Goal: Information Seeking & Learning: Understand process/instructions

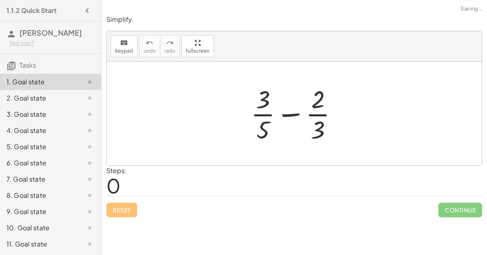
click at [293, 112] on div at bounding box center [297, 113] width 101 height 63
drag, startPoint x: 317, startPoint y: 123, endPoint x: 269, endPoint y: 95, distance: 56.0
click at [269, 95] on div at bounding box center [297, 113] width 101 height 63
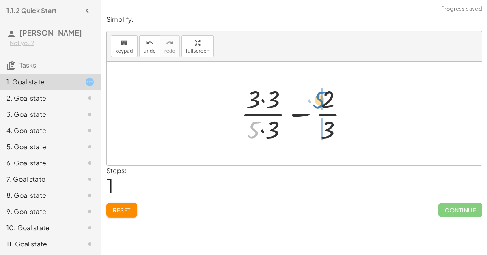
drag, startPoint x: 255, startPoint y: 123, endPoint x: 320, endPoint y: 94, distance: 71.6
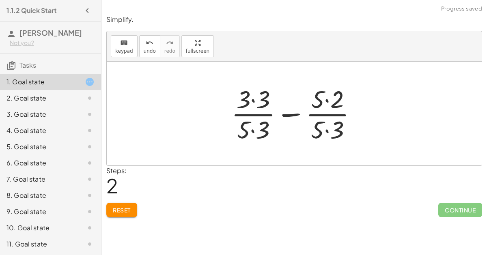
click at [255, 100] on div at bounding box center [297, 113] width 140 height 63
click at [250, 127] on div at bounding box center [297, 113] width 139 height 63
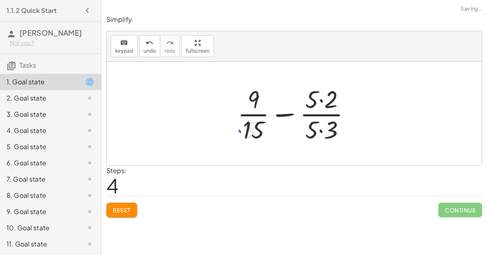
click at [321, 126] on div at bounding box center [297, 113] width 128 height 63
click at [321, 96] on div at bounding box center [297, 113] width 127 height 63
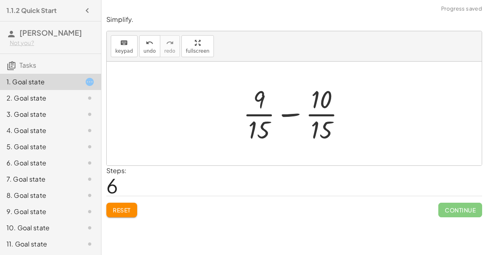
click at [289, 110] on div at bounding box center [297, 113] width 117 height 63
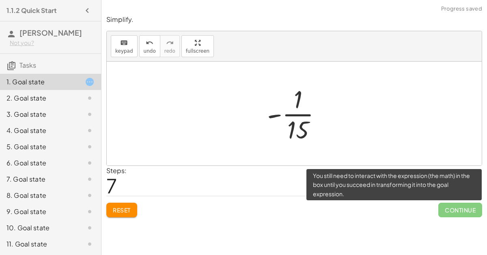
click at [459, 203] on span "Continue" at bounding box center [460, 210] width 44 height 15
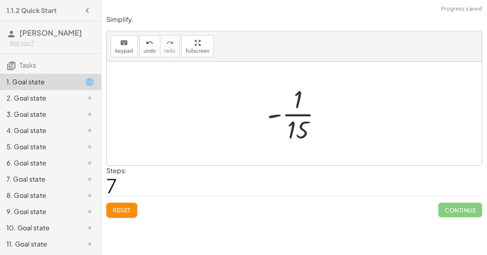
click at [300, 117] on div at bounding box center [297, 113] width 69 height 63
click at [127, 207] on span "Reset" at bounding box center [122, 210] width 18 height 7
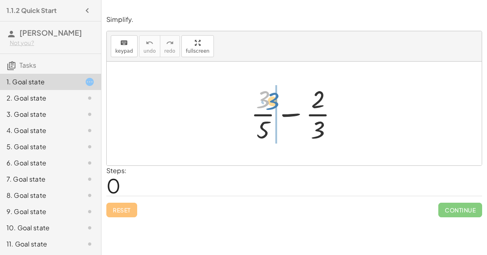
drag, startPoint x: 264, startPoint y: 100, endPoint x: 274, endPoint y: 102, distance: 9.6
click at [274, 102] on div at bounding box center [297, 113] width 101 height 63
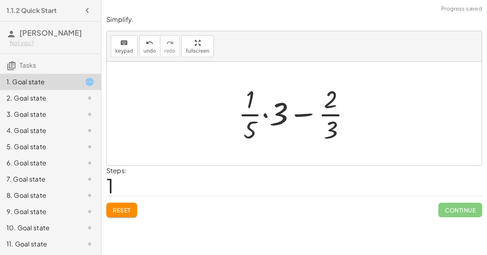
click at [269, 106] on div at bounding box center [297, 113] width 127 height 63
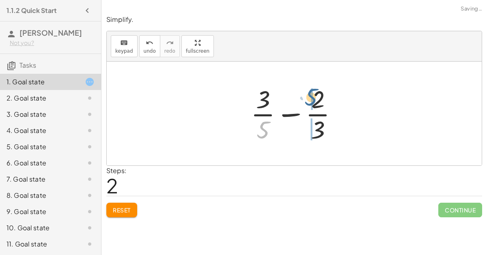
drag, startPoint x: 258, startPoint y: 126, endPoint x: 306, endPoint y: 93, distance: 58.4
click at [306, 93] on div at bounding box center [297, 113] width 101 height 63
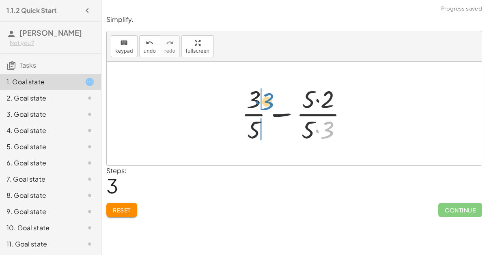
drag, startPoint x: 330, startPoint y: 123, endPoint x: 270, endPoint y: 94, distance: 67.2
click at [270, 94] on div at bounding box center [297, 113] width 121 height 63
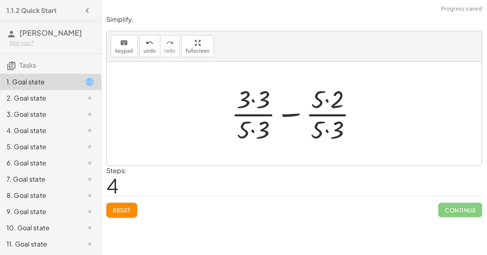
click at [255, 99] on div at bounding box center [297, 113] width 140 height 63
click at [255, 123] on div at bounding box center [297, 113] width 139 height 63
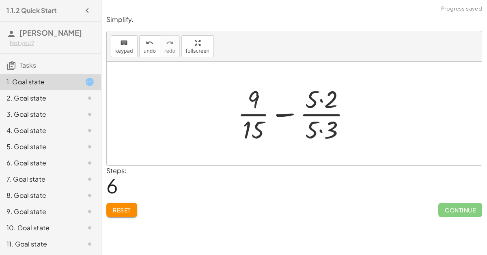
click at [321, 124] on div at bounding box center [297, 113] width 128 height 63
click at [321, 96] on div at bounding box center [297, 113] width 127 height 63
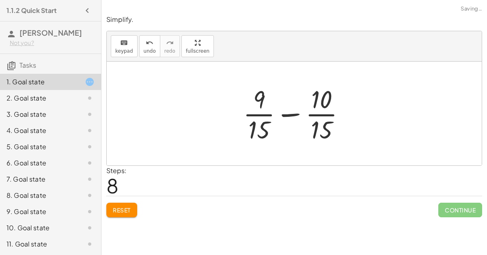
click at [295, 110] on div at bounding box center [297, 113] width 117 height 63
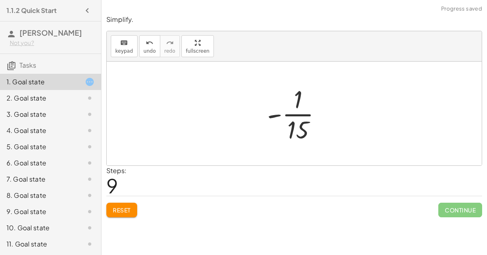
scroll to position [3, 0]
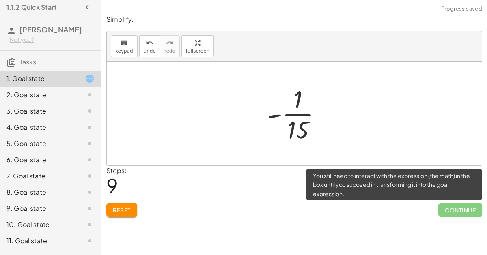
click at [466, 203] on span "Continue" at bounding box center [460, 210] width 44 height 15
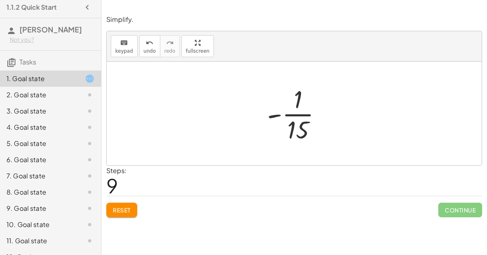
click at [285, 108] on div at bounding box center [297, 113] width 69 height 63
click at [276, 111] on div at bounding box center [297, 113] width 69 height 63
drag, startPoint x: 275, startPoint y: 112, endPoint x: 292, endPoint y: 126, distance: 22.1
click at [292, 126] on div at bounding box center [297, 113] width 69 height 63
click at [293, 111] on div at bounding box center [298, 113] width 66 height 63
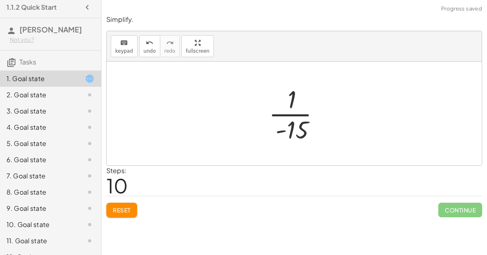
click at [294, 121] on div at bounding box center [298, 113] width 66 height 63
click at [125, 203] on button "Reset" at bounding box center [121, 210] width 31 height 15
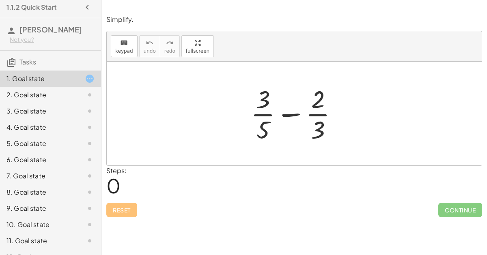
click at [45, 220] on div "10. Goal state" at bounding box center [38, 225] width 65 height 10
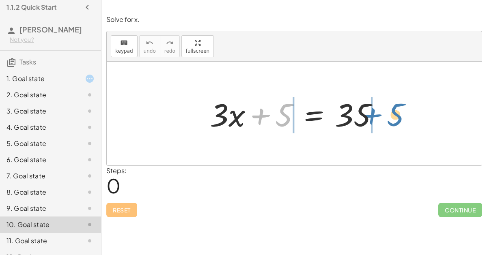
drag, startPoint x: 276, startPoint y: 116, endPoint x: 387, endPoint y: 116, distance: 111.2
click at [387, 116] on div at bounding box center [297, 114] width 183 height 42
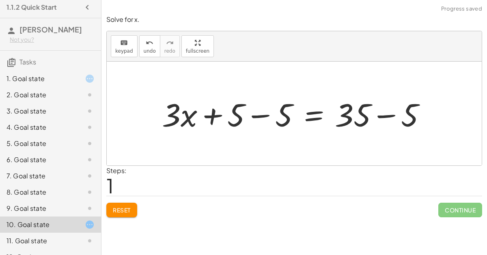
click at [381, 111] on div at bounding box center [297, 114] width 279 height 42
click at [272, 113] on div at bounding box center [273, 114] width 230 height 42
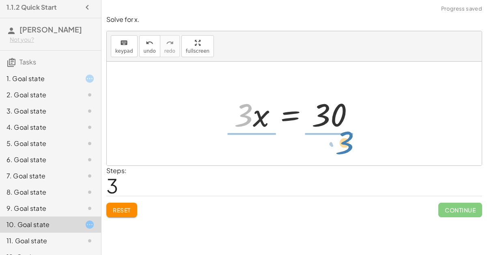
drag, startPoint x: 242, startPoint y: 112, endPoint x: 342, endPoint y: 140, distance: 104.5
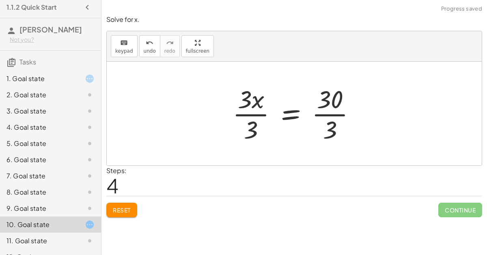
click at [251, 110] on div at bounding box center [298, 113] width 138 height 63
click at [331, 108] on div at bounding box center [308, 113] width 118 height 63
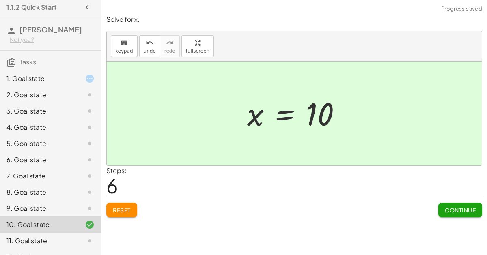
click at [455, 203] on button "Continue" at bounding box center [460, 210] width 44 height 15
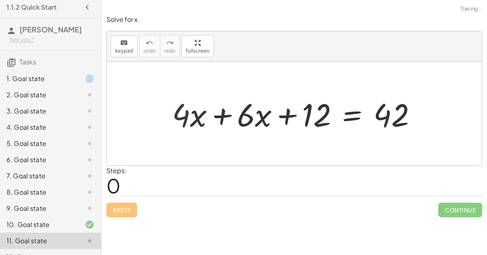
click at [188, 113] on div at bounding box center [297, 114] width 259 height 42
click at [224, 113] on div at bounding box center [297, 114] width 259 height 42
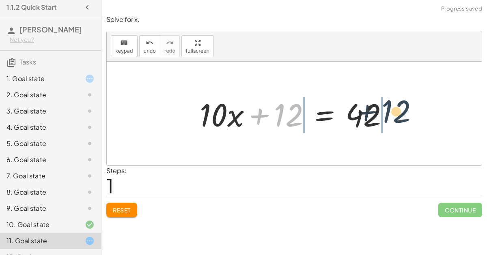
drag, startPoint x: 298, startPoint y: 112, endPoint x: 428, endPoint y: 108, distance: 130.0
click at [428, 108] on div "+ · 4 · x + · 6 · x + 12 = 42 + 12 + · x + 12 = 42 · 10" at bounding box center [294, 114] width 375 height 104
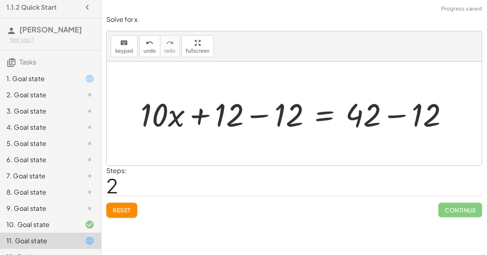
click at [375, 110] on div at bounding box center [297, 114] width 322 height 42
click at [393, 114] on div at bounding box center [297, 114] width 322 height 42
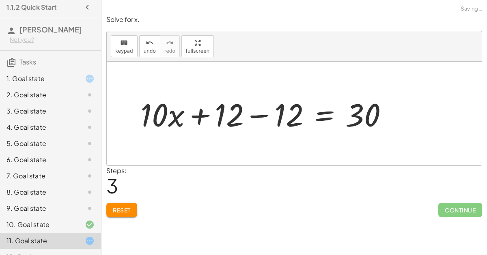
click at [264, 110] on div at bounding box center [267, 114] width 262 height 42
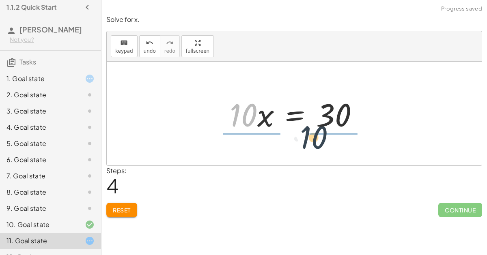
drag, startPoint x: 247, startPoint y: 109, endPoint x: 332, endPoint y: 134, distance: 89.3
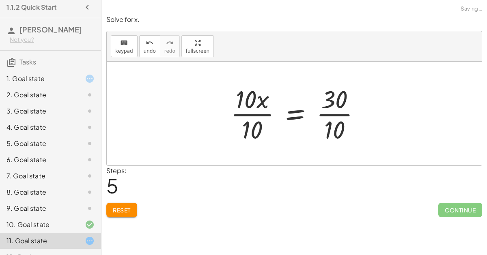
click at [241, 112] on div at bounding box center [298, 113] width 145 height 63
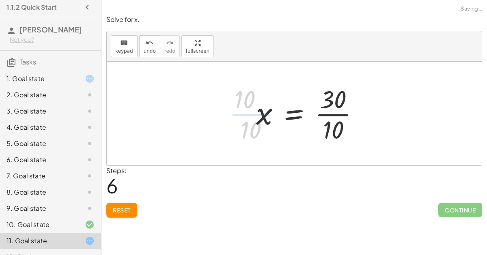
click at [335, 112] on div at bounding box center [311, 113] width 118 height 63
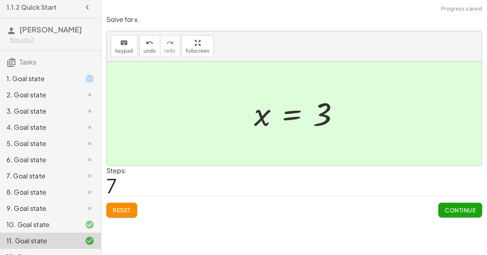
click at [459, 207] on span "Continue" at bounding box center [460, 210] width 31 height 7
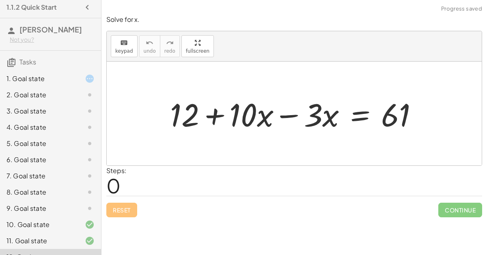
click at [287, 115] on div at bounding box center [297, 114] width 263 height 42
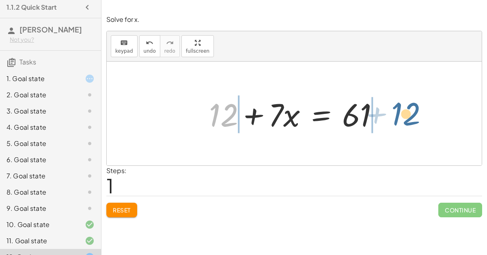
drag, startPoint x: 226, startPoint y: 115, endPoint x: 408, endPoint y: 114, distance: 182.3
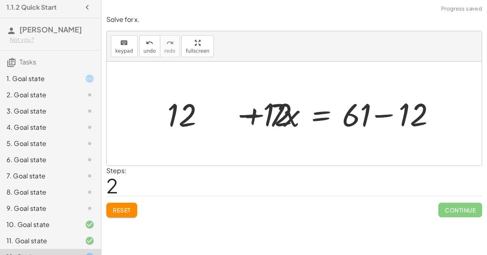
click at [373, 111] on div at bounding box center [298, 114] width 304 height 42
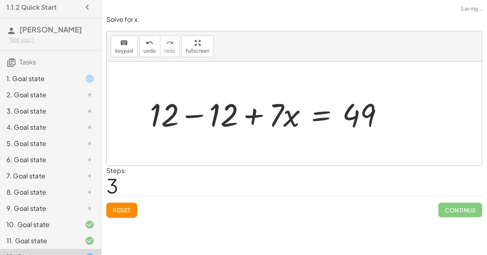
click at [190, 110] on div at bounding box center [270, 114] width 249 height 42
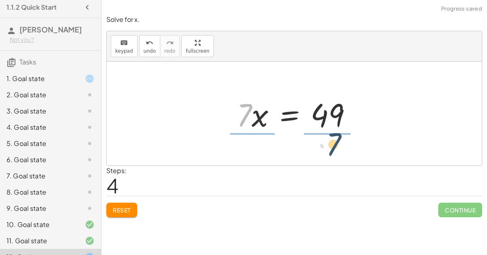
drag, startPoint x: 247, startPoint y: 116, endPoint x: 337, endPoint y: 145, distance: 95.0
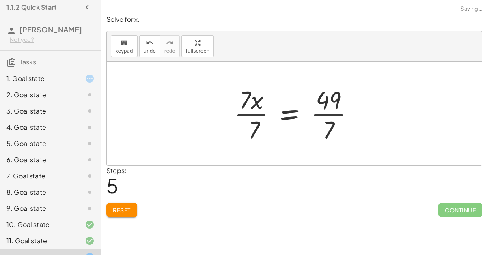
click at [330, 114] on div at bounding box center [297, 113] width 135 height 63
click at [243, 108] on div at bounding box center [287, 113] width 114 height 63
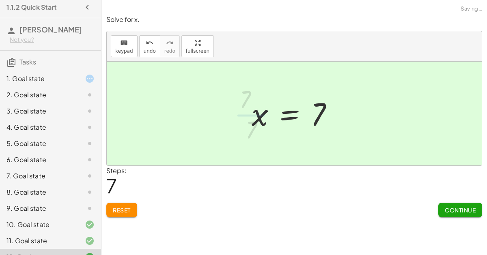
click at [458, 207] on span "Continue" at bounding box center [460, 210] width 31 height 7
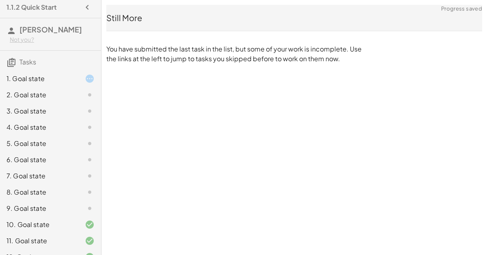
click at [79, 204] on div at bounding box center [83, 209] width 23 height 10
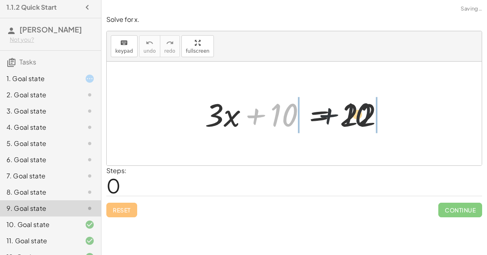
drag, startPoint x: 270, startPoint y: 114, endPoint x: 390, endPoint y: 114, distance: 119.7
click at [390, 114] on div at bounding box center [297, 114] width 193 height 42
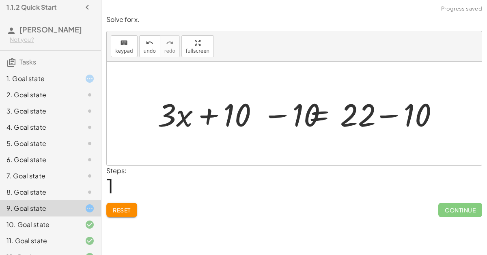
click at [376, 112] on div at bounding box center [297, 114] width 309 height 42
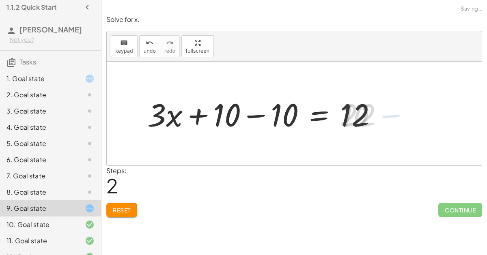
click at [264, 110] on div at bounding box center [265, 114] width 244 height 42
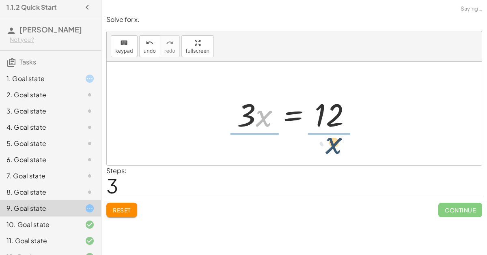
drag, startPoint x: 268, startPoint y: 113, endPoint x: 352, endPoint y: 140, distance: 88.1
click at [352, 140] on div "+ · 3 · x + 10 = 22 + · 3 · x + 10 − 10 = + 22 − 10 + · 3 · x + 10 − 10 = 12 + …" at bounding box center [294, 114] width 375 height 104
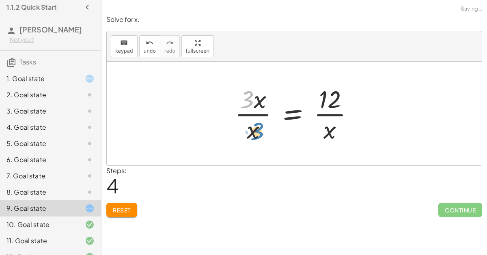
drag, startPoint x: 246, startPoint y: 97, endPoint x: 258, endPoint y: 128, distance: 33.2
click at [258, 128] on div at bounding box center [298, 113] width 134 height 63
click at [150, 44] on button "undo undo" at bounding box center [149, 46] width 21 height 22
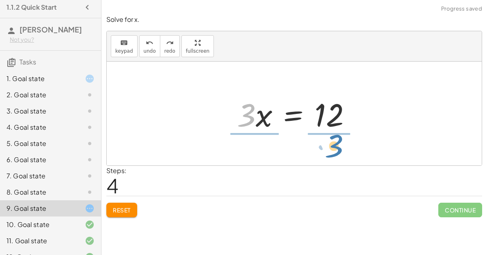
drag, startPoint x: 251, startPoint y: 112, endPoint x: 339, endPoint y: 142, distance: 92.8
click at [339, 142] on div "+ · 3 · x + 10 = 22 + · 3 · x + 10 − 10 = + 22 − 10 + · 3 · x + 10 − 10 = 12 + …" at bounding box center [294, 114] width 375 height 104
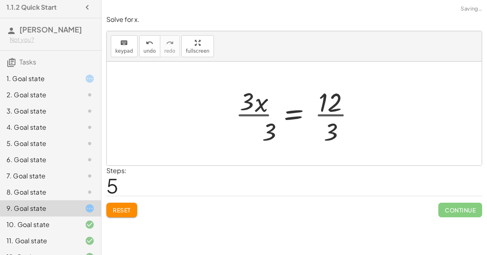
click at [328, 113] on div at bounding box center [298, 113] width 134 height 63
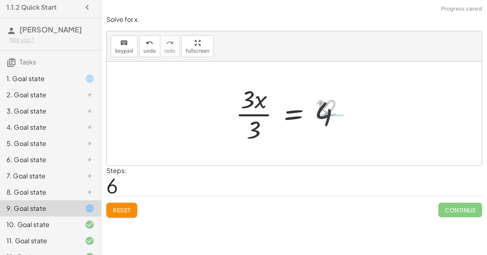
click at [248, 112] on div at bounding box center [290, 113] width 119 height 63
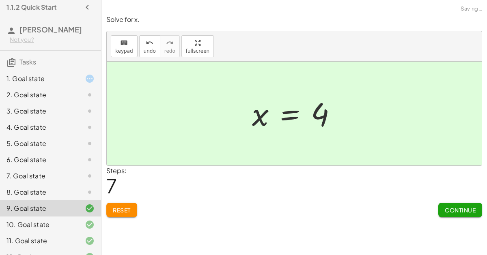
click at [87, 188] on icon at bounding box center [90, 193] width 10 height 10
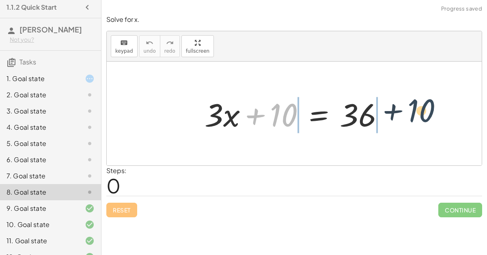
drag, startPoint x: 277, startPoint y: 115, endPoint x: 418, endPoint y: 110, distance: 141.8
click at [418, 110] on div "+ 10 + · 3 · x + 10 = 36" at bounding box center [294, 114] width 375 height 104
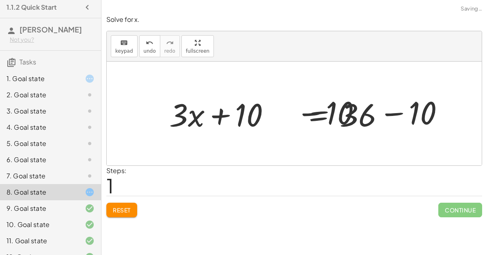
click at [382, 109] on div at bounding box center [298, 114] width 310 height 42
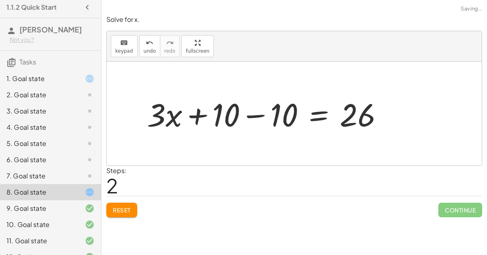
click at [263, 114] on div at bounding box center [268, 114] width 251 height 42
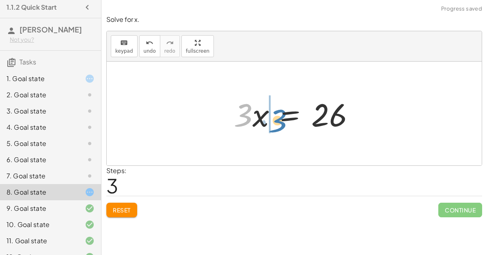
drag, startPoint x: 247, startPoint y: 115, endPoint x: 281, endPoint y: 121, distance: 34.6
click at [281, 121] on div at bounding box center [298, 114] width 136 height 42
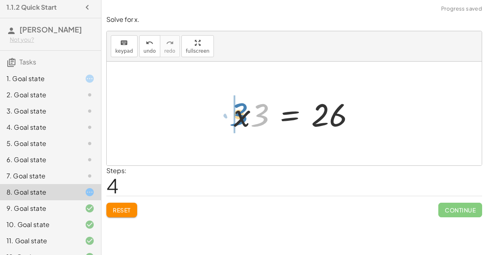
drag, startPoint x: 260, startPoint y: 112, endPoint x: 236, endPoint y: 111, distance: 24.0
click at [236, 111] on div at bounding box center [298, 114] width 136 height 42
click at [119, 207] on span "Reset" at bounding box center [122, 210] width 18 height 7
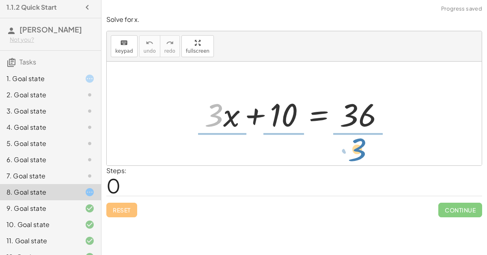
drag, startPoint x: 209, startPoint y: 115, endPoint x: 352, endPoint y: 142, distance: 145.4
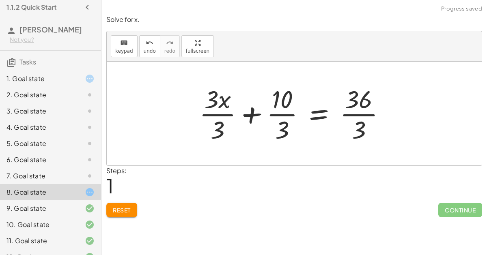
click at [356, 111] on div at bounding box center [295, 113] width 201 height 63
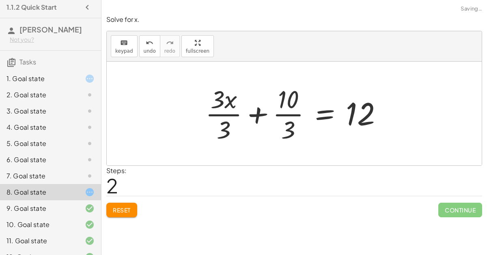
click at [226, 109] on div at bounding box center [297, 113] width 192 height 63
click at [287, 114] on div at bounding box center [308, 113] width 172 height 63
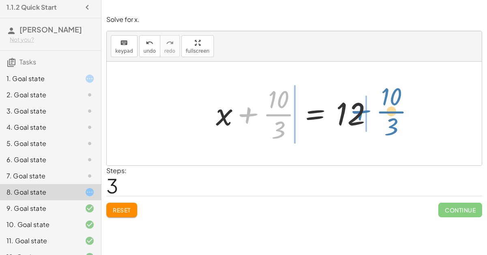
drag, startPoint x: 267, startPoint y: 110, endPoint x: 382, endPoint y: 106, distance: 114.1
click at [382, 106] on div at bounding box center [298, 113] width 172 height 63
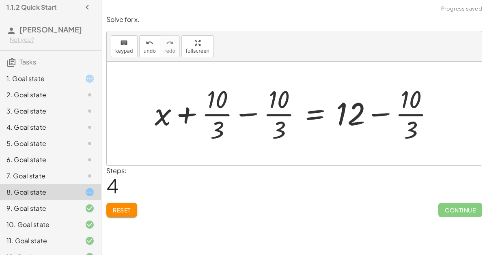
click at [378, 112] on div at bounding box center [297, 113] width 295 height 63
click at [249, 109] on div at bounding box center [297, 113] width 295 height 63
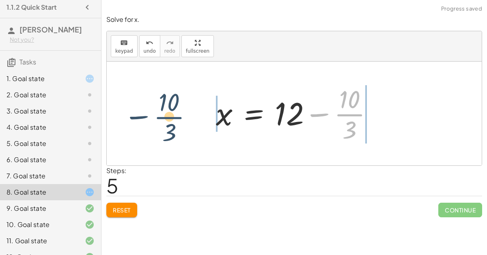
drag, startPoint x: 349, startPoint y: 109, endPoint x: 171, endPoint y: 112, distance: 178.2
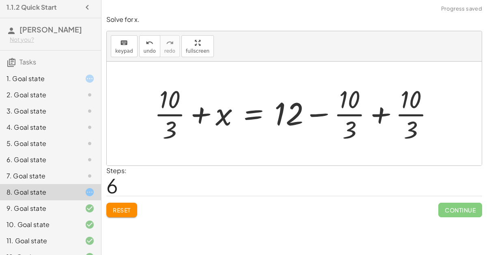
click at [202, 113] on div at bounding box center [297, 113] width 295 height 63
click at [384, 108] on div at bounding box center [297, 113] width 295 height 63
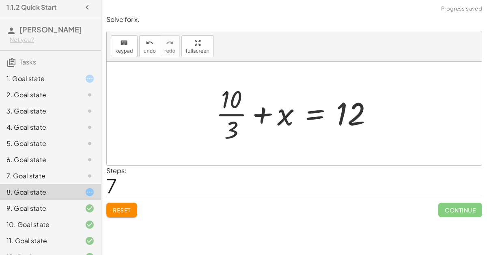
click at [252, 114] on div at bounding box center [298, 113] width 172 height 63
click at [235, 103] on div at bounding box center [298, 113] width 172 height 63
drag, startPoint x: 233, startPoint y: 128, endPoint x: 208, endPoint y: 96, distance: 40.3
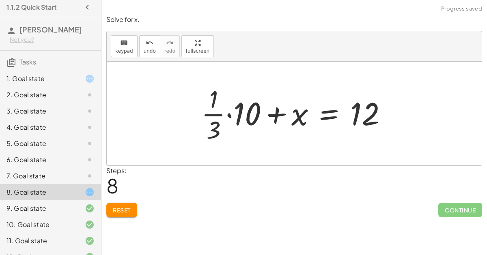
click at [276, 109] on div at bounding box center [297, 113] width 200 height 63
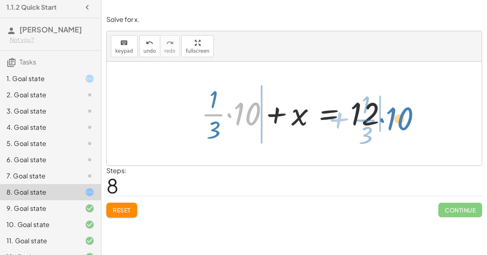
drag, startPoint x: 247, startPoint y: 109, endPoint x: 400, endPoint y: 114, distance: 152.7
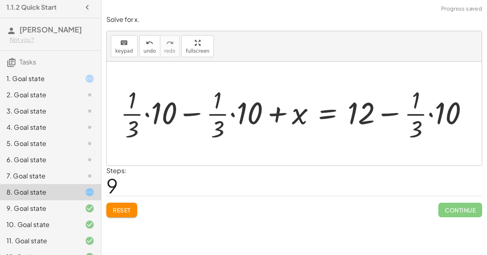
click at [391, 110] on div at bounding box center [303, 114] width 313 height 52
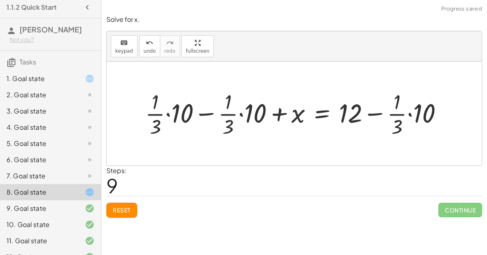
click at [126, 203] on button "Reset" at bounding box center [121, 210] width 31 height 15
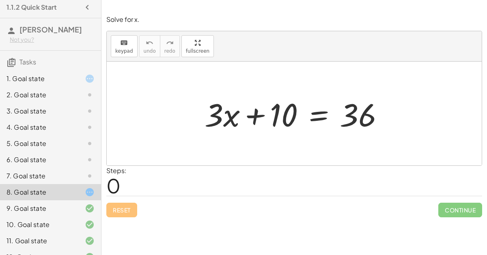
click at [88, 171] on icon at bounding box center [90, 176] width 10 height 10
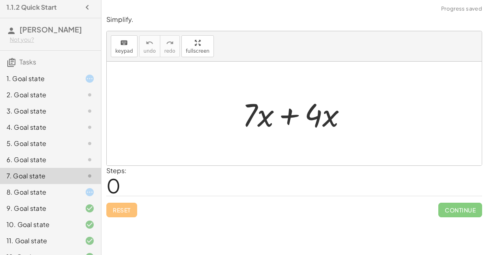
click at [309, 109] on div at bounding box center [297, 114] width 119 height 42
click at [285, 113] on div at bounding box center [297, 114] width 119 height 42
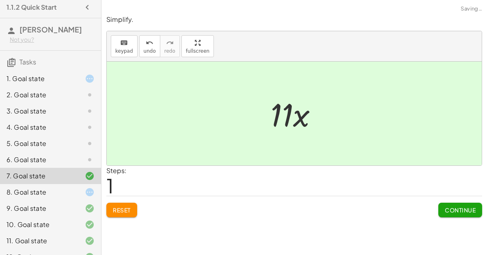
click at [76, 155] on div at bounding box center [83, 160] width 23 height 10
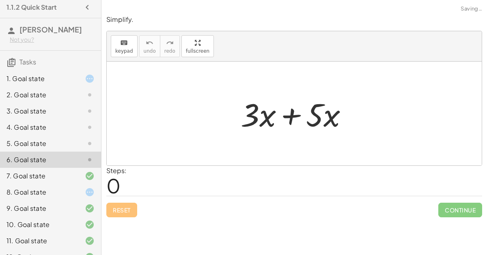
click at [293, 113] on div at bounding box center [298, 114] width 122 height 42
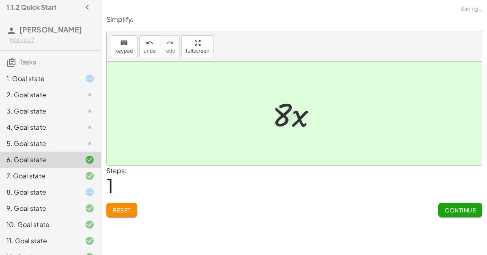
click at [78, 139] on div at bounding box center [83, 144] width 23 height 10
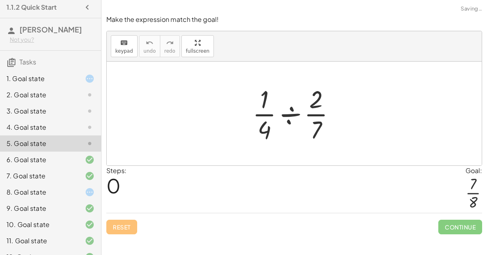
click at [288, 109] on div at bounding box center [297, 113] width 98 height 63
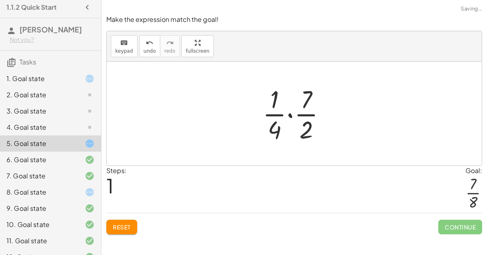
click at [291, 115] on div at bounding box center [298, 113] width 78 height 63
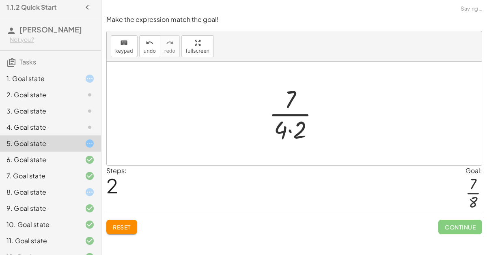
click at [297, 133] on div at bounding box center [297, 113] width 65 height 63
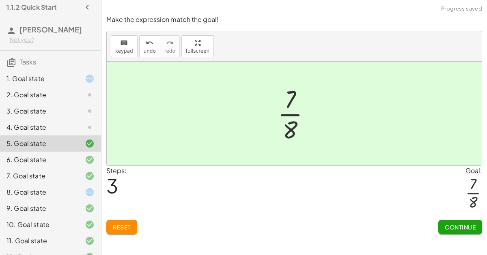
click at [74, 123] on div at bounding box center [83, 128] width 23 height 10
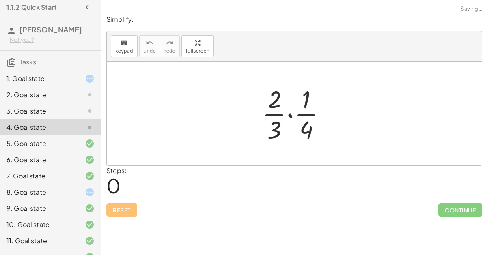
click at [289, 116] on div at bounding box center [297, 113] width 78 height 63
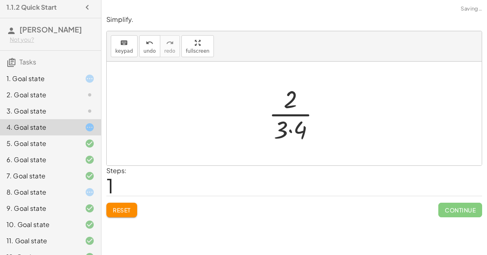
click at [291, 125] on div at bounding box center [298, 113] width 66 height 63
click at [293, 119] on div at bounding box center [297, 113] width 55 height 63
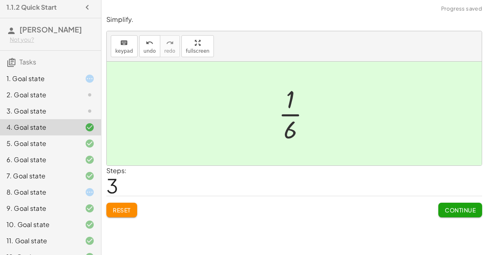
click at [82, 136] on div "3. Goal state" at bounding box center [50, 144] width 101 height 16
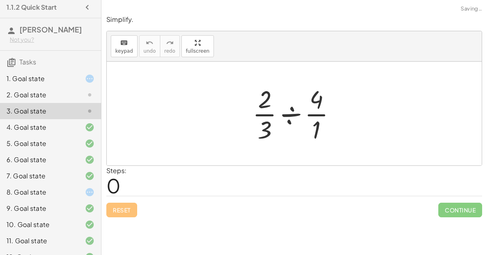
click at [286, 111] on div at bounding box center [297, 113] width 98 height 63
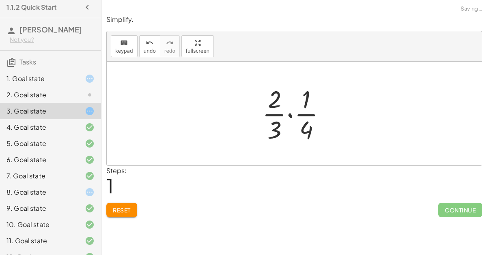
click at [290, 111] on div at bounding box center [297, 113] width 78 height 63
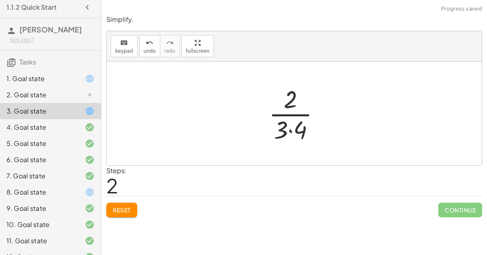
click at [289, 123] on div at bounding box center [298, 113] width 66 height 63
click at [287, 110] on div at bounding box center [297, 113] width 55 height 63
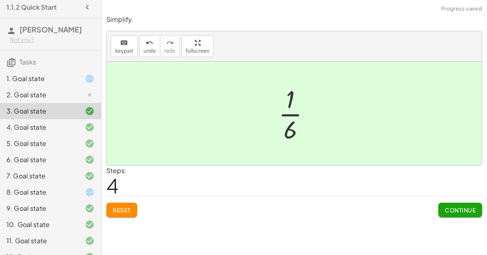
click at [93, 90] on icon at bounding box center [90, 95] width 10 height 10
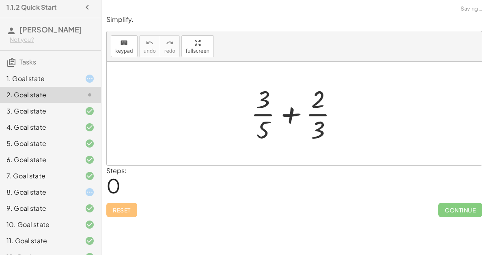
click at [292, 114] on div at bounding box center [297, 113] width 101 height 63
drag, startPoint x: 265, startPoint y: 123, endPoint x: 310, endPoint y: 99, distance: 51.0
click at [310, 99] on div at bounding box center [297, 113] width 101 height 63
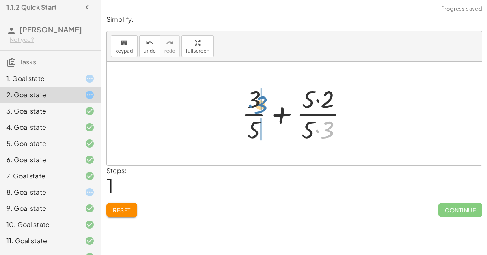
drag, startPoint x: 325, startPoint y: 119, endPoint x: 259, endPoint y: 91, distance: 71.3
click at [259, 91] on div at bounding box center [297, 113] width 121 height 63
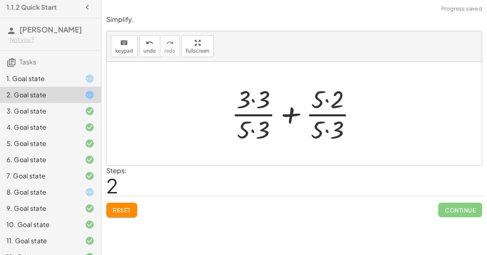
click at [252, 96] on div at bounding box center [297, 113] width 140 height 63
click at [254, 127] on div at bounding box center [297, 113] width 139 height 63
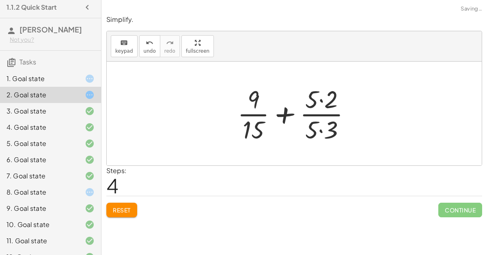
click at [321, 99] on div at bounding box center [297, 113] width 128 height 63
click at [320, 127] on div at bounding box center [297, 113] width 128 height 63
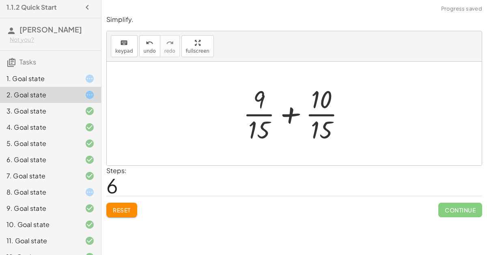
click at [292, 114] on div at bounding box center [297, 113] width 117 height 63
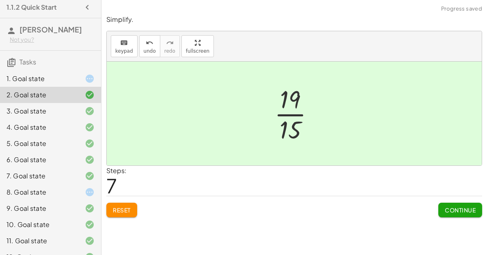
click at [79, 103] on div "1. Goal state" at bounding box center [50, 111] width 101 height 16
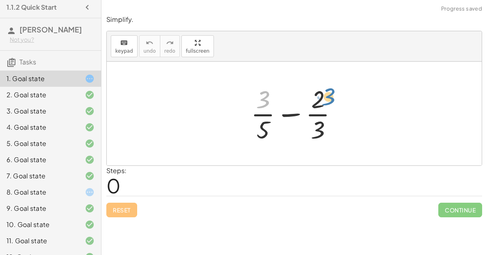
drag, startPoint x: 261, startPoint y: 95, endPoint x: 327, endPoint y: 91, distance: 66.2
click at [327, 91] on div at bounding box center [297, 113] width 101 height 63
drag, startPoint x: 320, startPoint y: 124, endPoint x: 274, endPoint y: 125, distance: 45.9
click at [274, 125] on div at bounding box center [297, 113] width 101 height 63
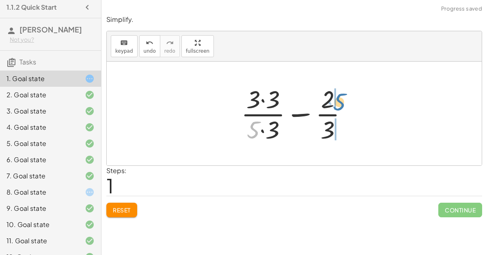
drag, startPoint x: 252, startPoint y: 125, endPoint x: 339, endPoint y: 97, distance: 90.9
click at [339, 97] on div at bounding box center [297, 113] width 121 height 63
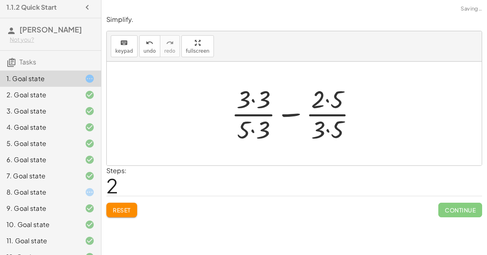
click at [327, 99] on div at bounding box center [297, 113] width 140 height 63
click at [259, 100] on div at bounding box center [297, 113] width 140 height 63
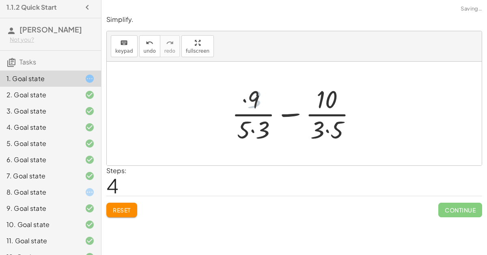
click at [254, 127] on div at bounding box center [297, 113] width 139 height 63
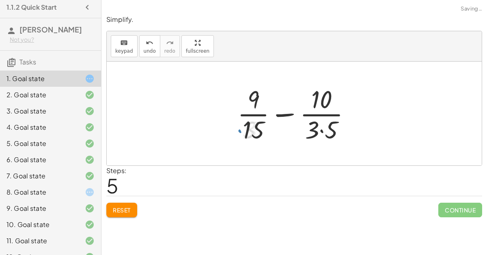
click at [315, 127] on div at bounding box center [297, 113] width 128 height 63
click at [322, 128] on div at bounding box center [297, 113] width 128 height 63
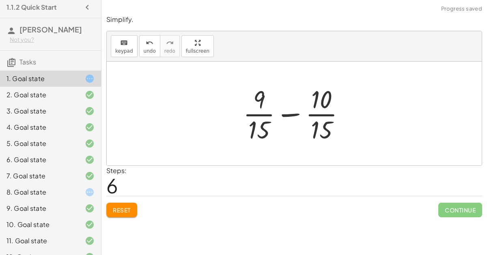
click at [292, 112] on div at bounding box center [297, 113] width 117 height 63
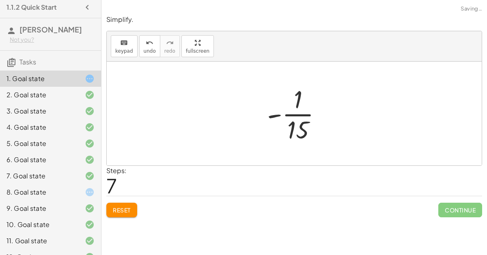
click at [450, 203] on span "Continue" at bounding box center [460, 210] width 44 height 15
click at [85, 188] on div at bounding box center [83, 193] width 23 height 10
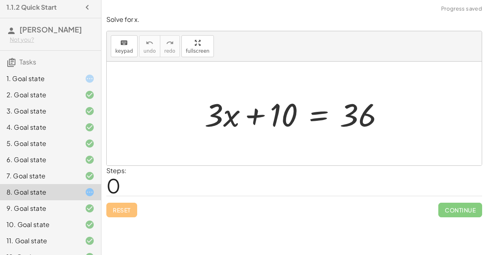
click at [246, 115] on div at bounding box center [298, 114] width 194 height 42
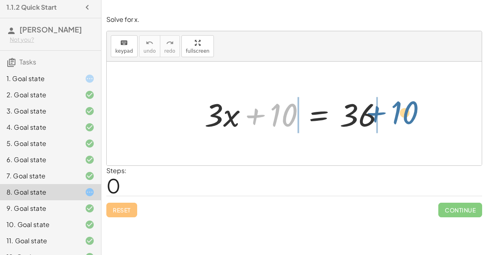
drag, startPoint x: 278, startPoint y: 113, endPoint x: 399, endPoint y: 111, distance: 120.6
click at [399, 111] on div "+ 10 + · 3 · x + 10 = 36" at bounding box center [294, 114] width 375 height 104
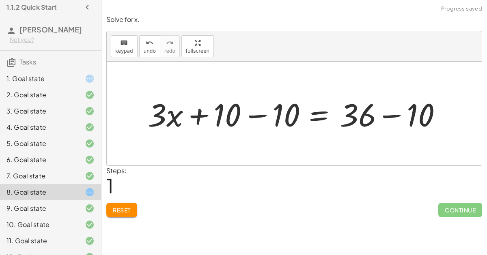
click at [381, 110] on div at bounding box center [298, 114] width 310 height 42
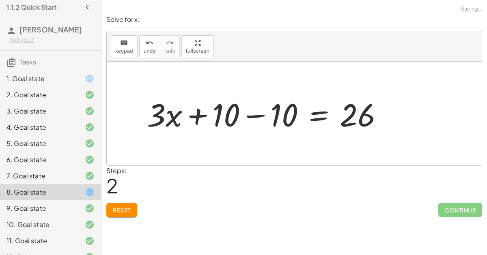
click at [259, 112] on div at bounding box center [268, 114] width 251 height 42
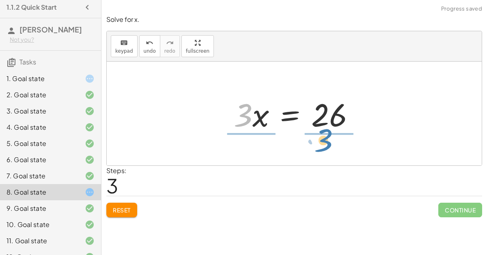
drag, startPoint x: 246, startPoint y: 114, endPoint x: 328, endPoint y: 140, distance: 85.9
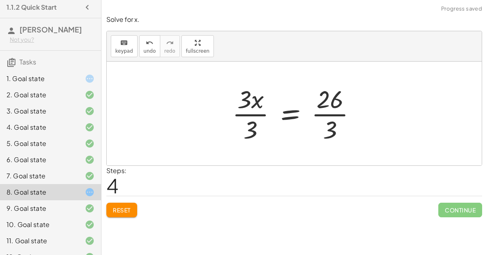
click at [261, 109] on div at bounding box center [297, 113] width 139 height 63
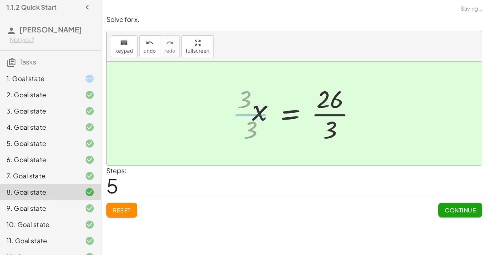
click at [321, 111] on div at bounding box center [307, 113] width 119 height 63
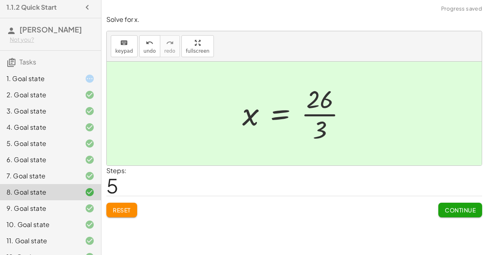
click at [75, 103] on div "1. Goal state" at bounding box center [50, 111] width 101 height 16
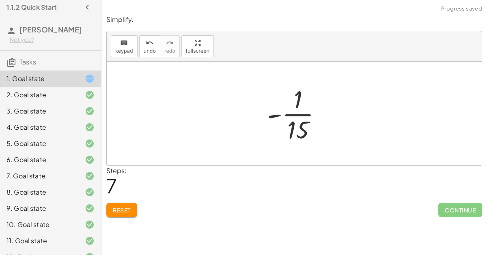
click at [262, 139] on div "+ · 3 · 5 − · 2 · 3 + · 3 · 3 · 5 · 3 − · 2 · 3 + · 3 · 3 · 5 · 3 − · 2 · 5 · 3…" at bounding box center [295, 113] width 80 height 67
click at [285, 115] on div at bounding box center [297, 113] width 69 height 63
click at [119, 205] on button "Reset" at bounding box center [121, 210] width 31 height 15
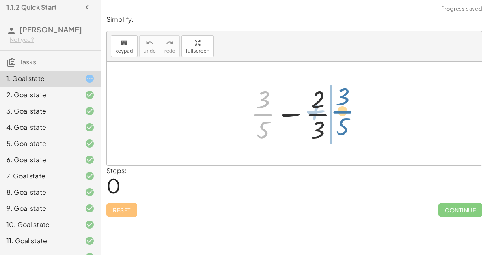
drag, startPoint x: 271, startPoint y: 113, endPoint x: 356, endPoint y: 110, distance: 84.5
click at [356, 110] on div "+ · 3 · 5 + · 3 · 5 − · 2 · 3" at bounding box center [294, 114] width 375 height 104
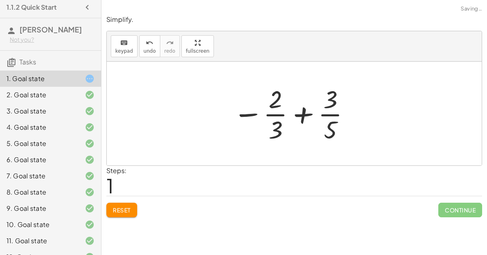
click at [305, 112] on div at bounding box center [292, 113] width 127 height 63
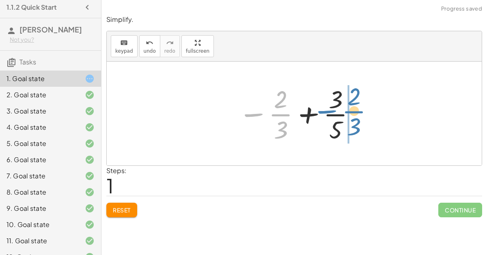
drag, startPoint x: 254, startPoint y: 111, endPoint x: 329, endPoint y: 108, distance: 74.4
click at [329, 108] on div at bounding box center [297, 113] width 127 height 63
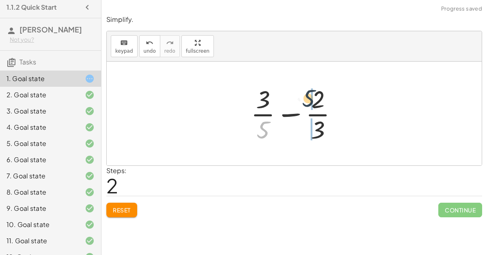
drag, startPoint x: 264, startPoint y: 122, endPoint x: 311, endPoint y: 90, distance: 57.0
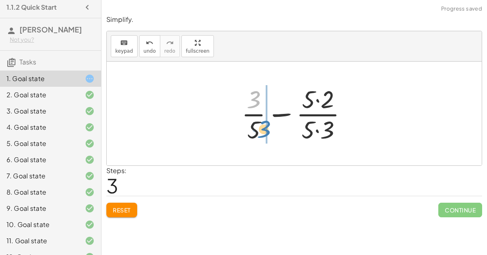
drag, startPoint x: 259, startPoint y: 97, endPoint x: 270, endPoint y: 127, distance: 32.0
click at [270, 127] on div at bounding box center [297, 113] width 121 height 63
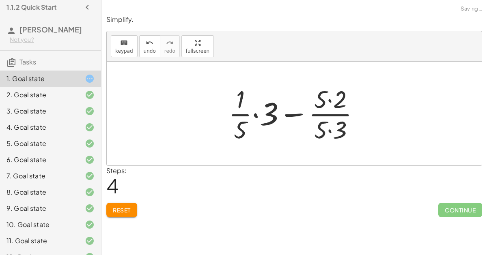
click at [255, 112] on div at bounding box center [297, 113] width 146 height 63
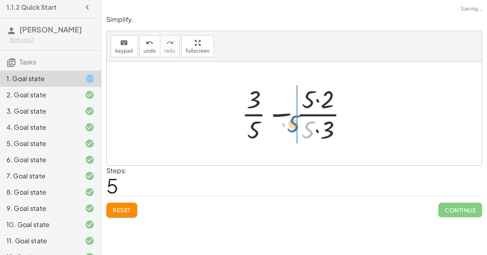
drag, startPoint x: 308, startPoint y: 124, endPoint x: 299, endPoint y: 123, distance: 9.0
click at [299, 123] on div at bounding box center [297, 113] width 121 height 63
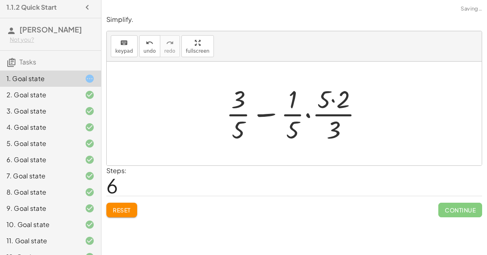
click at [292, 110] on div at bounding box center [297, 113] width 151 height 63
click at [308, 113] on div at bounding box center [297, 113] width 151 height 63
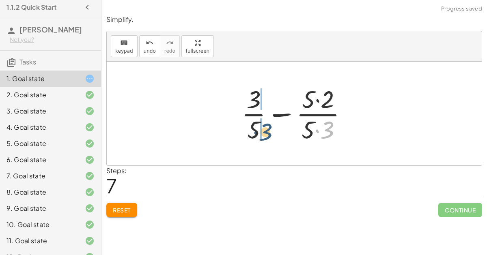
drag, startPoint x: 330, startPoint y: 123, endPoint x: 267, endPoint y: 125, distance: 62.5
click at [267, 125] on div at bounding box center [297, 113] width 121 height 63
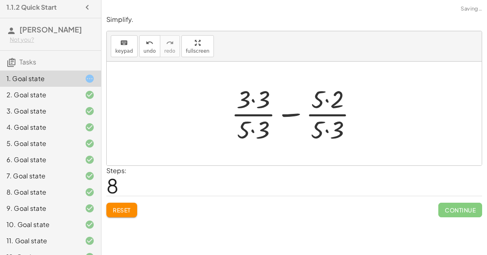
click at [289, 109] on div at bounding box center [297, 113] width 140 height 63
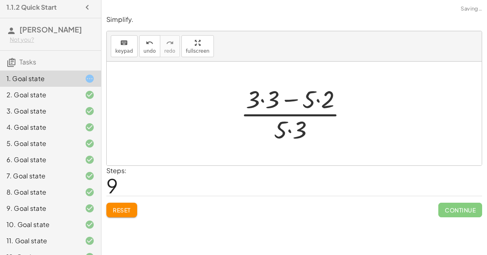
click at [290, 99] on div at bounding box center [297, 113] width 121 height 63
click at [294, 121] on div at bounding box center [297, 113] width 121 height 63
click at [319, 97] on div at bounding box center [297, 113] width 121 height 63
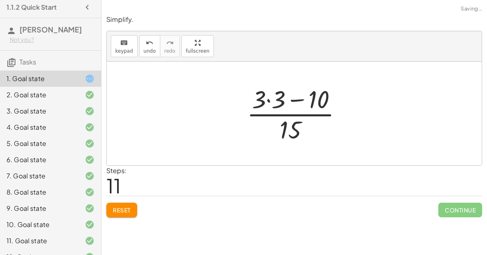
click at [271, 96] on div at bounding box center [298, 113] width 110 height 63
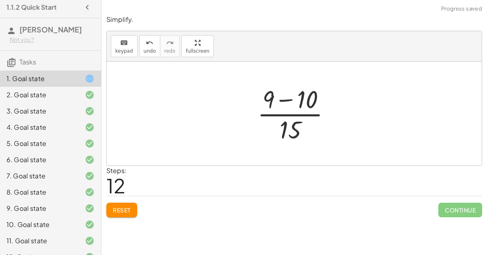
click at [288, 98] on div at bounding box center [297, 113] width 88 height 63
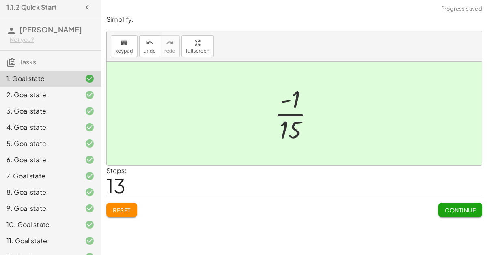
click at [457, 207] on span "Continue" at bounding box center [460, 210] width 31 height 7
